Goal: Information Seeking & Learning: Find specific fact

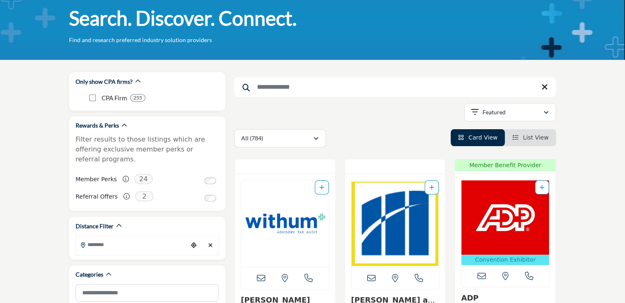
scroll to position [41, 0]
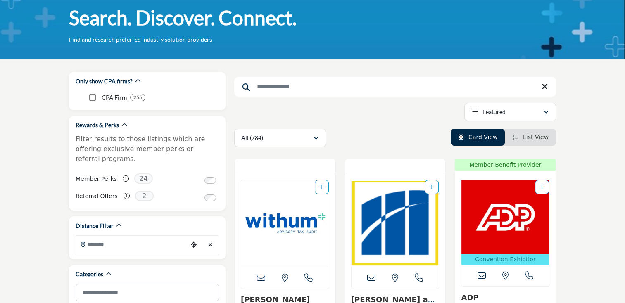
click at [306, 88] on input "Search Keyword" at bounding box center [395, 87] width 322 height 20
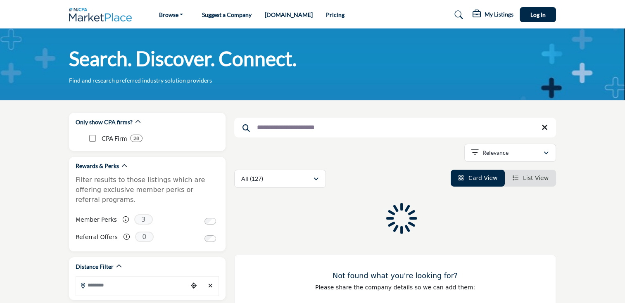
type input "**********"
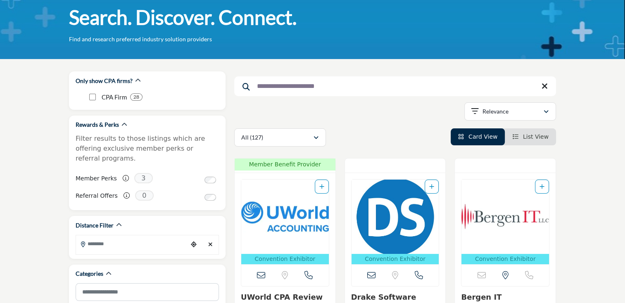
scroll to position [41, 0]
click at [492, 113] on p "Relevance" at bounding box center [495, 111] width 26 height 8
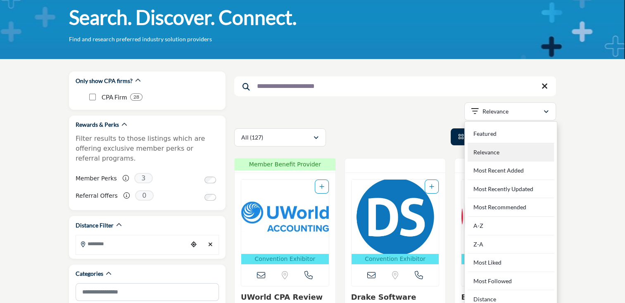
click at [487, 151] on div "Relevance" at bounding box center [511, 152] width 86 height 19
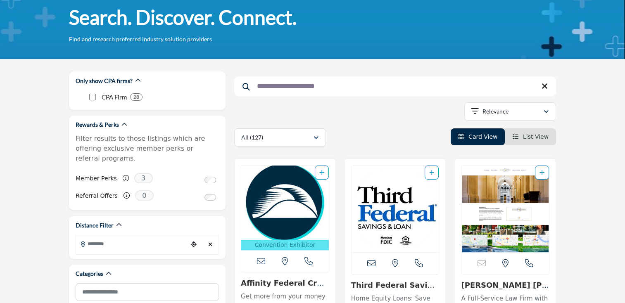
scroll to position [41, 0]
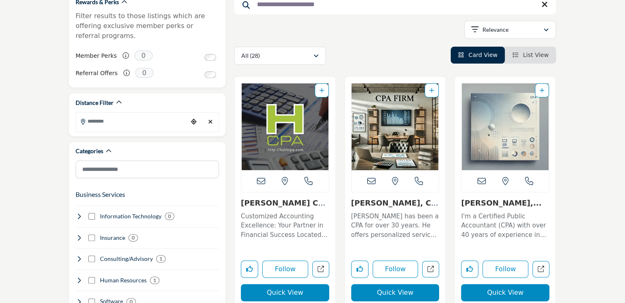
scroll to position [164, 0]
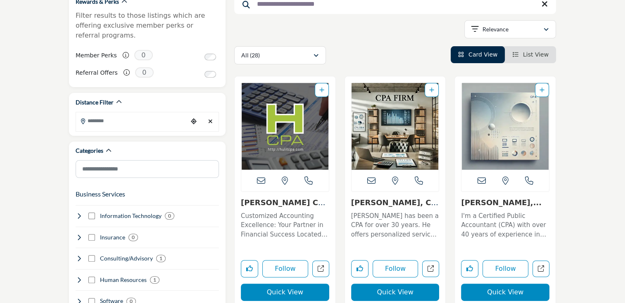
click at [381, 149] on img "Open Listing in new tab" at bounding box center [395, 126] width 88 height 87
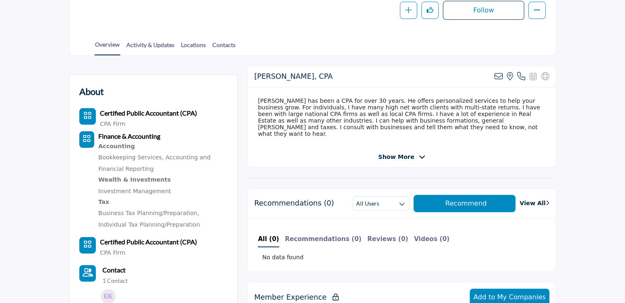
scroll to position [165, 0]
click at [397, 156] on span "Show More" at bounding box center [396, 156] width 36 height 9
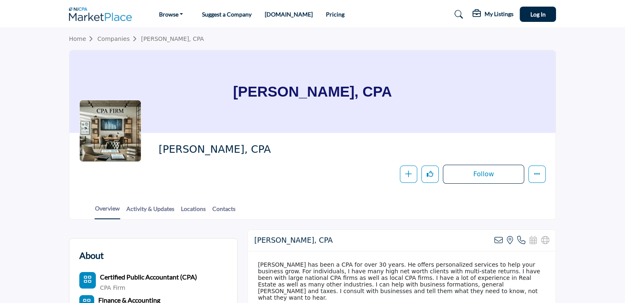
scroll to position [0, 0]
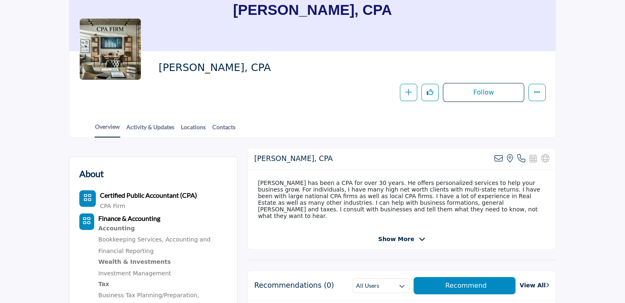
scroll to position [83, 0]
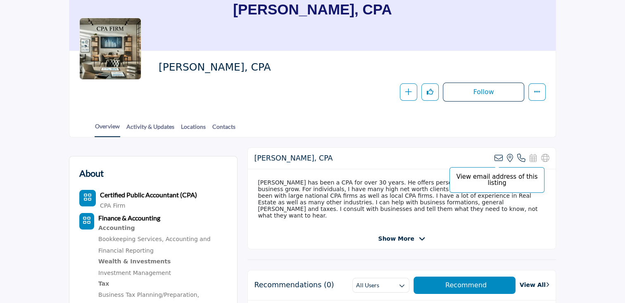
click at [497, 157] on icon at bounding box center [498, 158] width 8 height 8
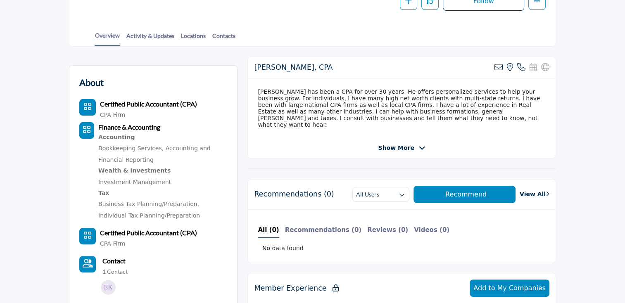
scroll to position [173, 0]
